Goal: Information Seeking & Learning: Learn about a topic

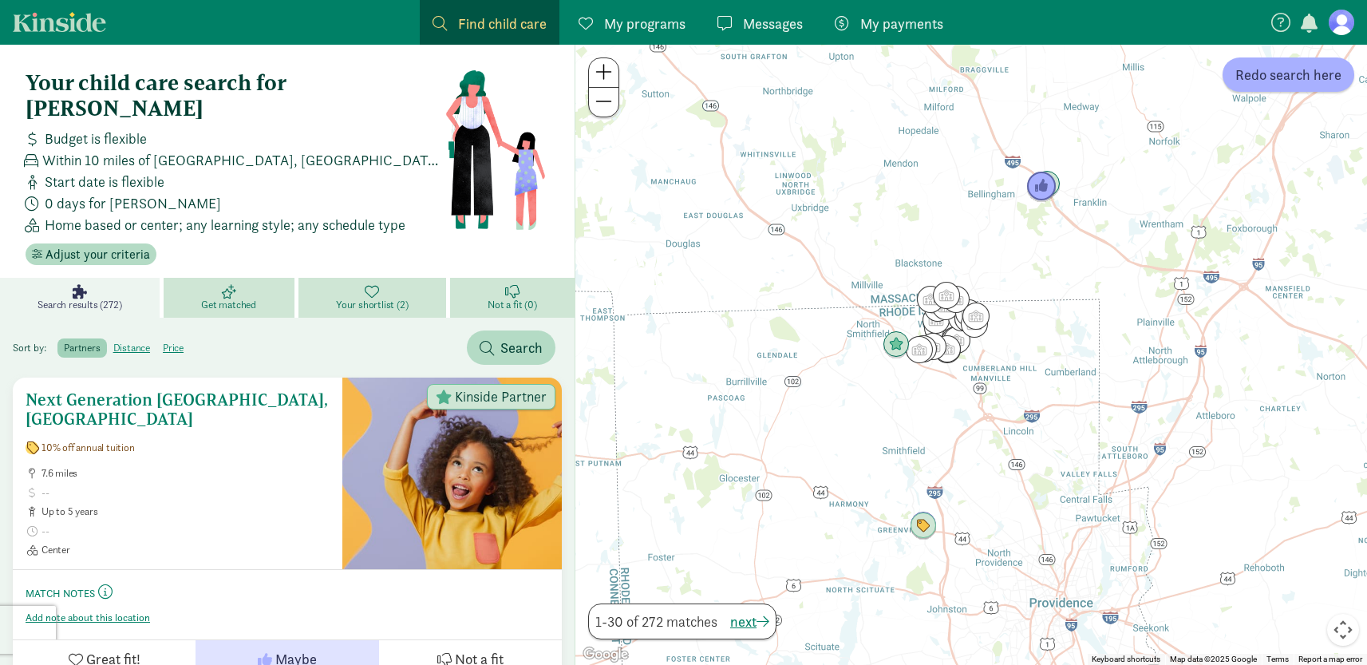
click at [215, 390] on h5 "Next Generation [GEOGRAPHIC_DATA], [GEOGRAPHIC_DATA]" at bounding box center [178, 409] width 304 height 38
